Goal: Register for event/course

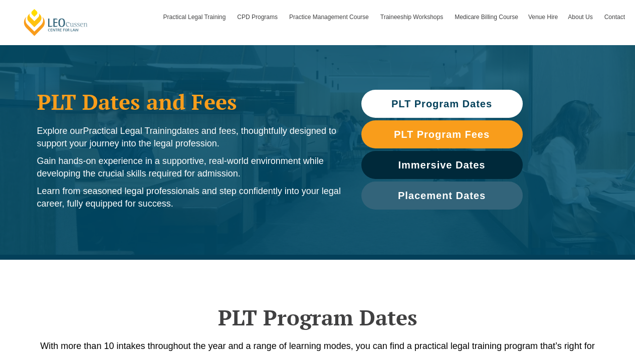
click at [473, 106] on span "PLT Program Dates" at bounding box center [442, 104] width 101 height 10
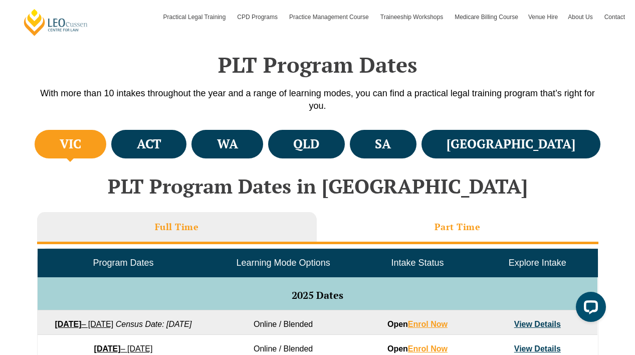
scroll to position [299, 0]
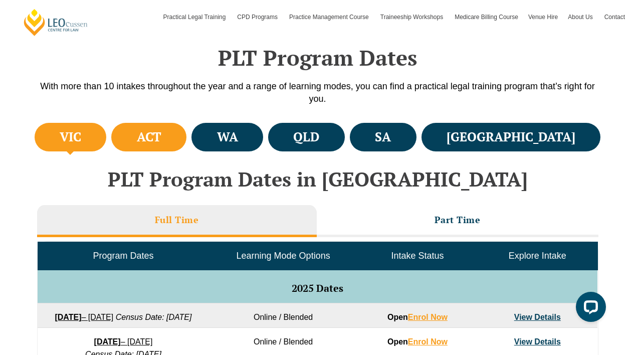
click at [187, 139] on li "ACT" at bounding box center [148, 137] width 75 height 29
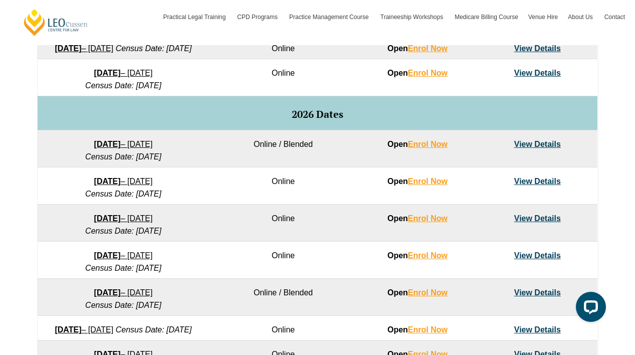
scroll to position [588, 0]
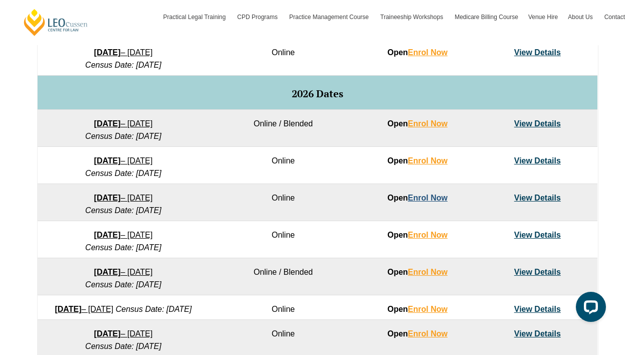
click at [431, 202] on link "Enrol Now" at bounding box center [428, 198] width 40 height 9
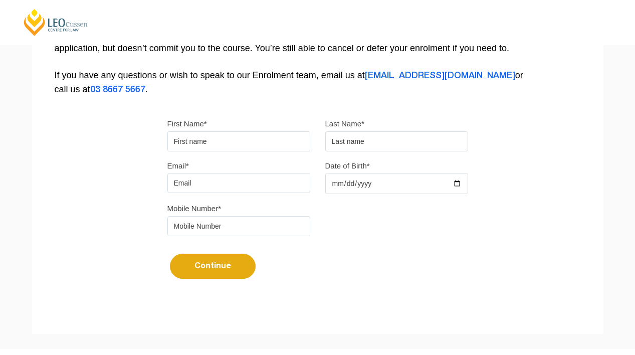
scroll to position [229, 0]
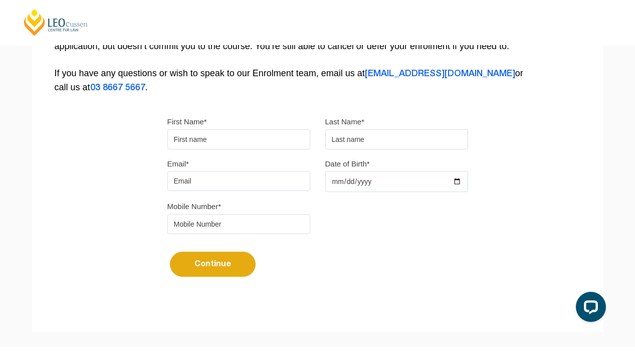
click at [356, 261] on div "Continue It looks like you’ve previously started an application. You can pick u…" at bounding box center [317, 261] width 301 height 38
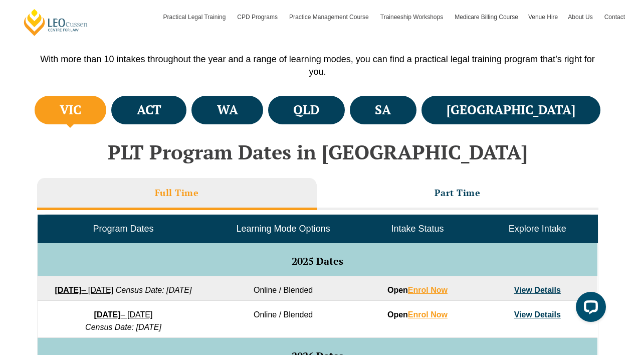
scroll to position [311, 0]
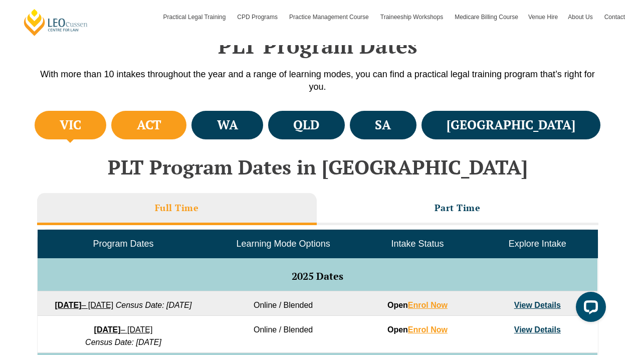
click at [187, 132] on li "ACT" at bounding box center [148, 125] width 75 height 29
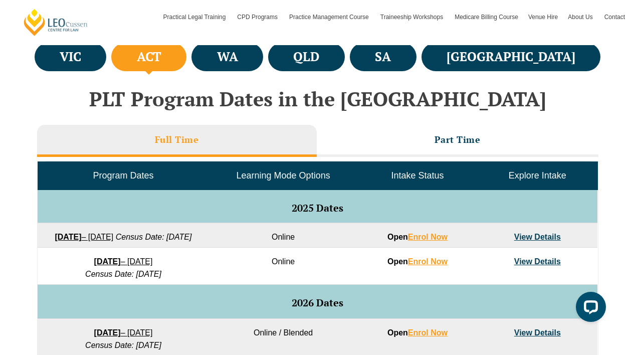
scroll to position [367, 0]
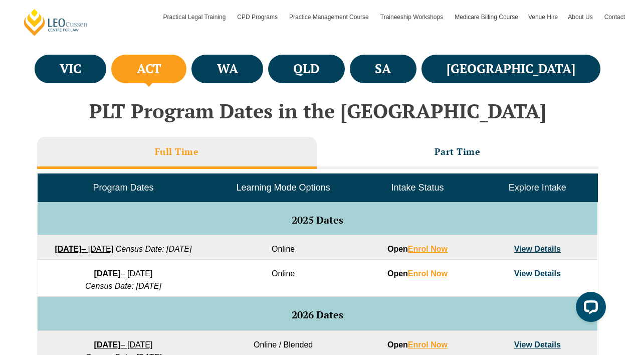
click at [161, 69] on h4 "ACT" at bounding box center [149, 69] width 25 height 17
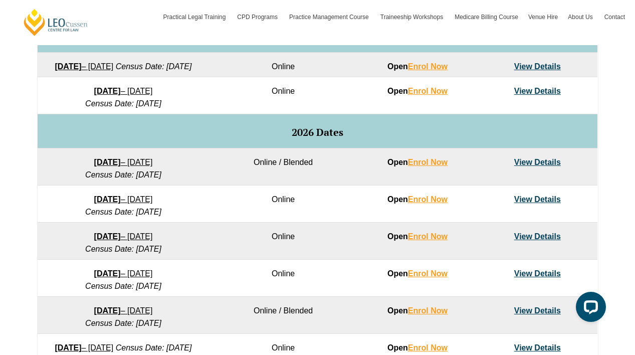
scroll to position [551, 0]
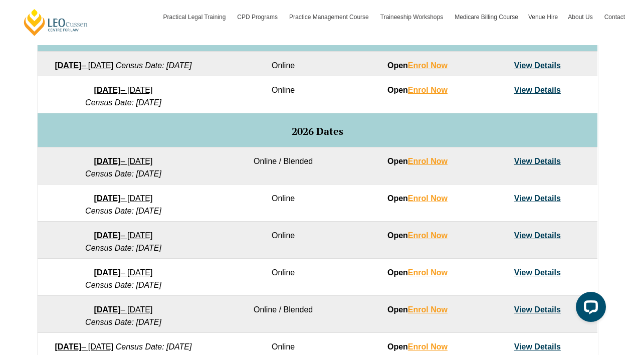
click at [538, 240] on link "View Details" at bounding box center [537, 235] width 47 height 9
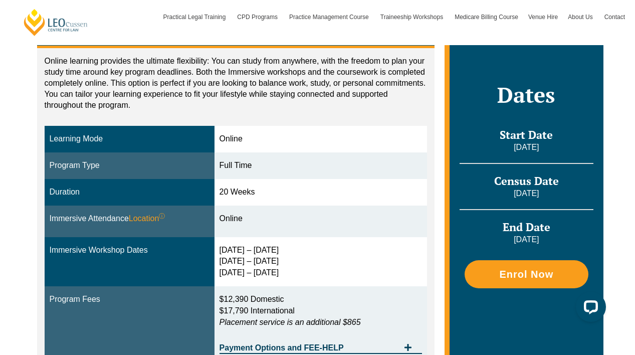
scroll to position [200, 0]
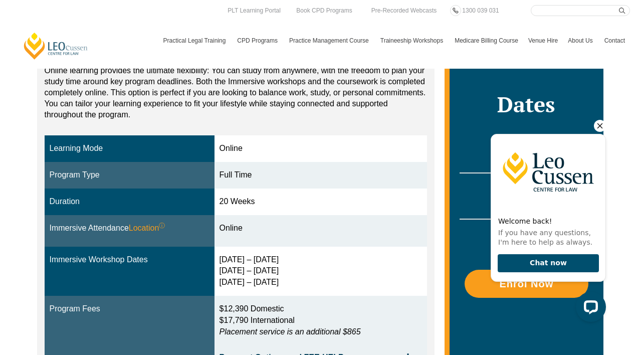
click at [599, 125] on icon "Hide greeting" at bounding box center [601, 126] width 6 height 6
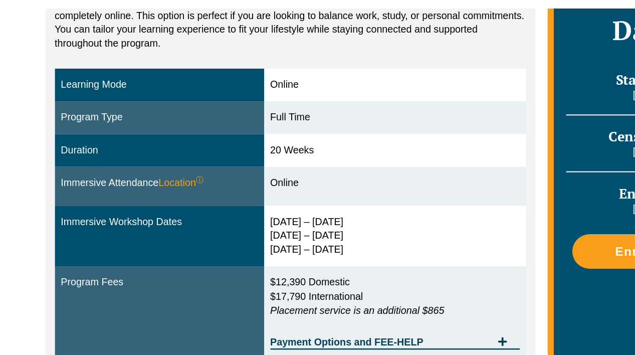
scroll to position [281, 0]
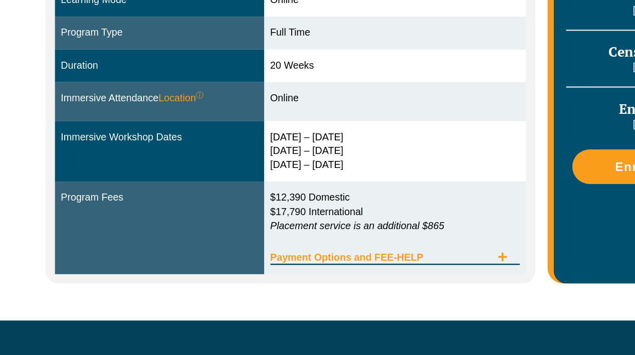
click at [337, 280] on span "Payment Options and FEE-HELP" at bounding box center [310, 276] width 180 height 8
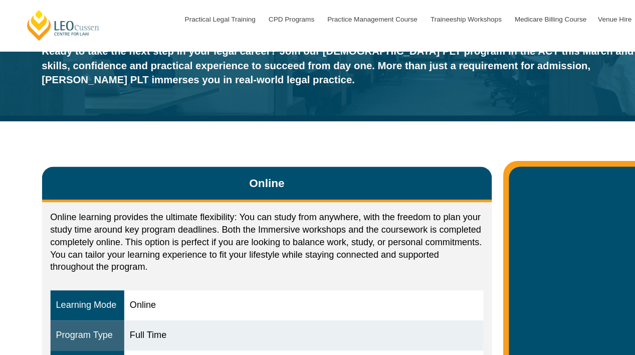
scroll to position [0, 0]
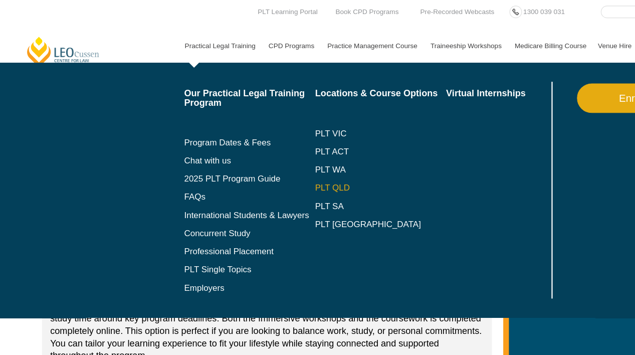
click at [287, 168] on link "PLT QLD" at bounding box center [336, 166] width 116 height 8
